Goal: Information Seeking & Learning: Check status

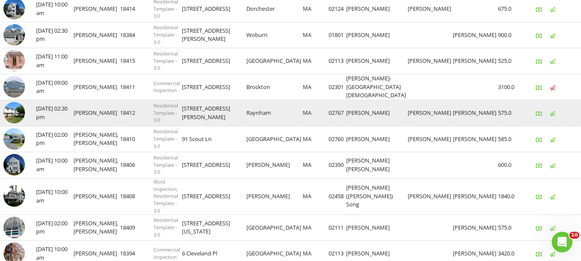
scroll to position [258, 0]
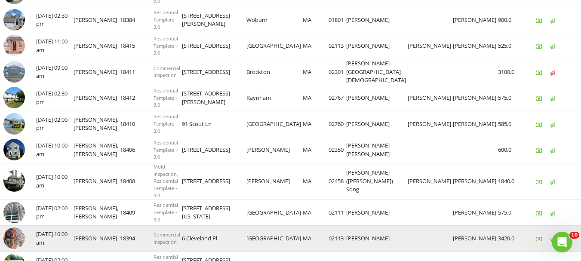
click at [13, 234] on img at bounding box center [13, 237] width 21 height 21
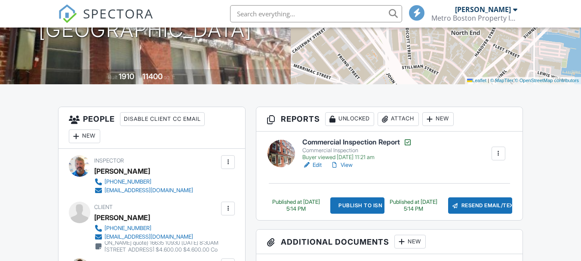
click at [347, 167] on link "View" at bounding box center [341, 165] width 22 height 9
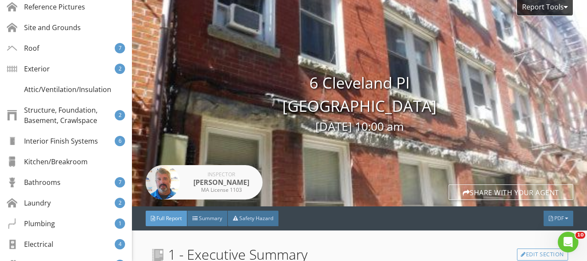
scroll to position [301, 0]
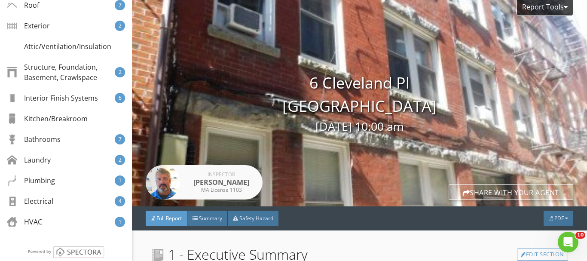
click at [77, 83] on div "Structure, Foundation, Basement, Crawlspace" at bounding box center [61, 72] width 108 height 21
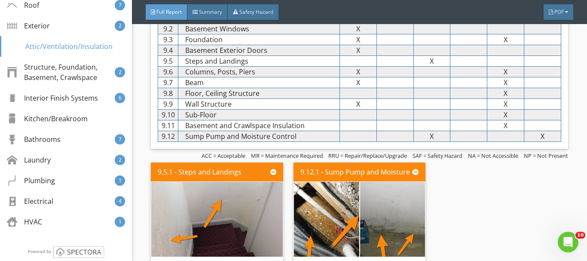
scroll to position [3629, 0]
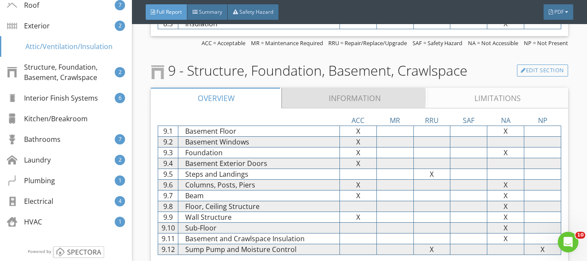
click at [377, 102] on link "Information" at bounding box center [355, 98] width 146 height 21
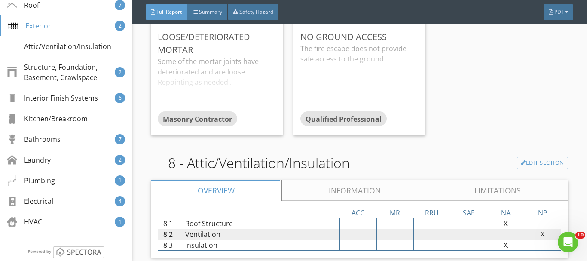
scroll to position [3457, 0]
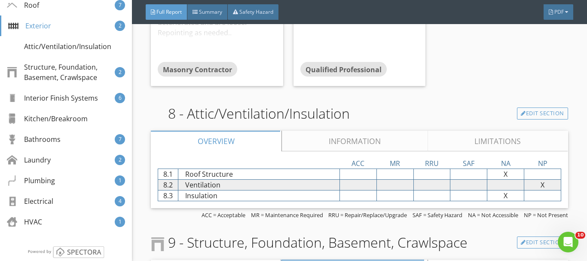
click at [367, 141] on link "Information" at bounding box center [355, 141] width 146 height 21
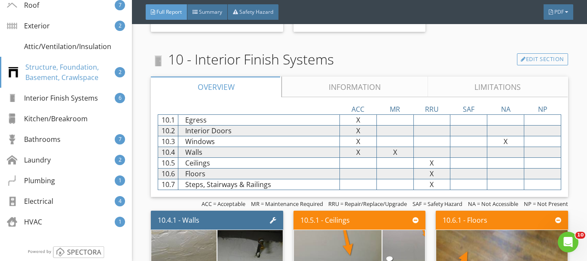
scroll to position [4446, 0]
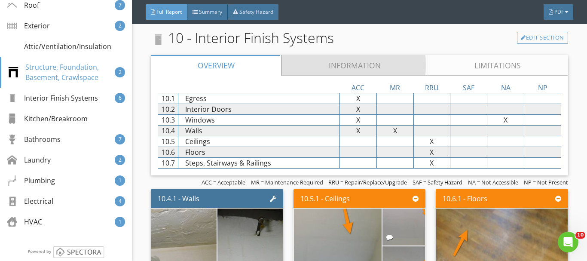
click at [361, 71] on link "Information" at bounding box center [355, 65] width 146 height 21
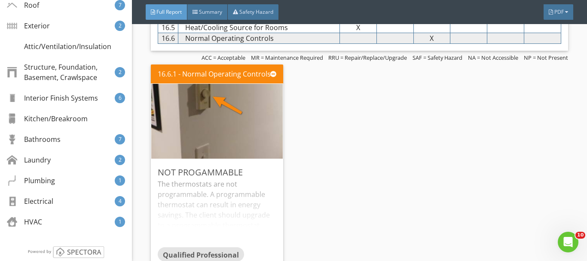
scroll to position [7837, 0]
